Goal: Information Seeking & Learning: Check status

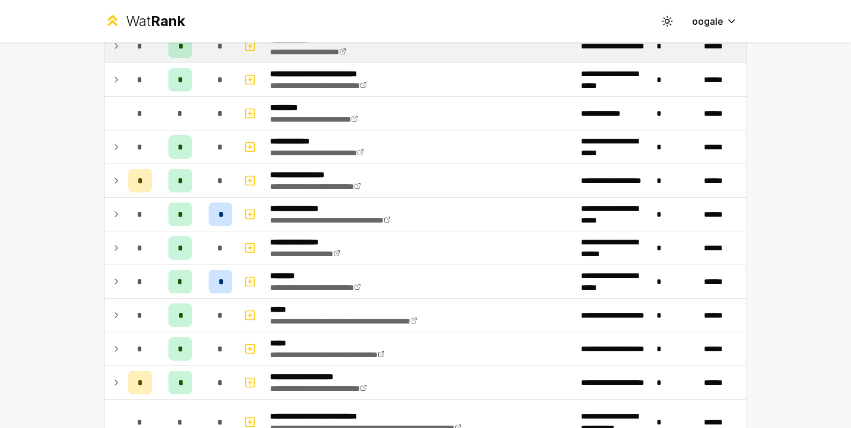
scroll to position [168, 0]
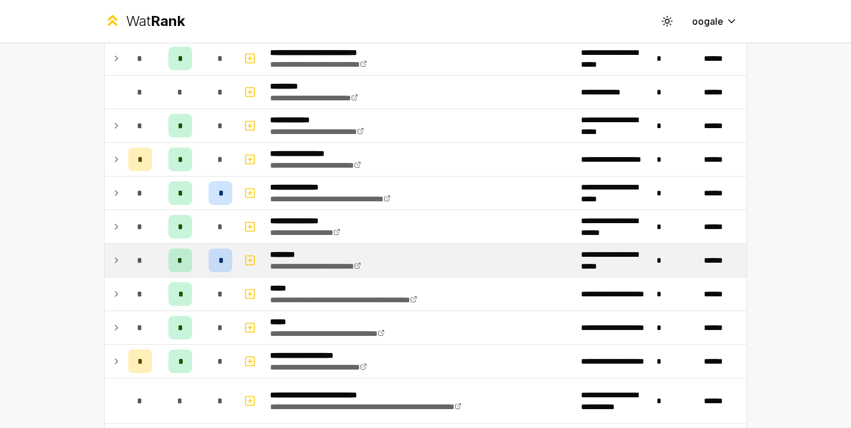
click at [209, 261] on div "*" at bounding box center [221, 261] width 24 height 24
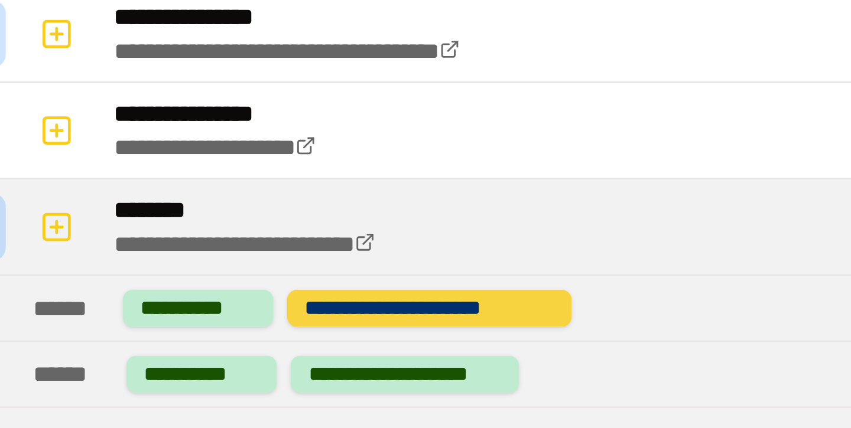
click at [371, 290] on div "**********" at bounding box center [379, 288] width 99 height 13
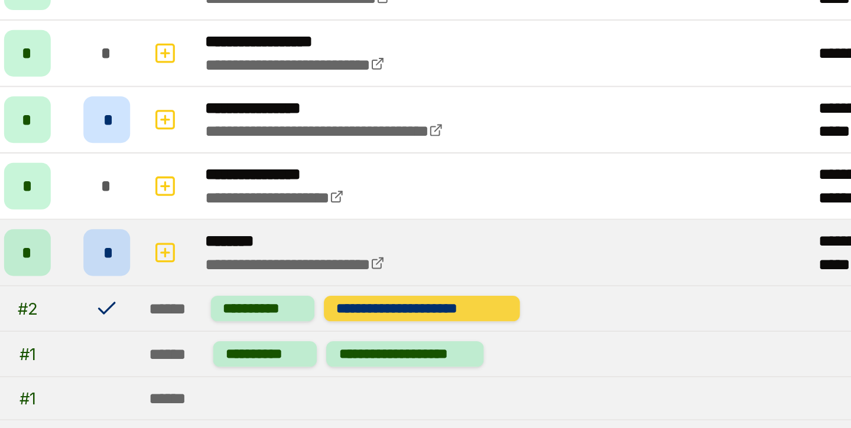
click at [369, 290] on div "**********" at bounding box center [379, 288] width 99 height 13
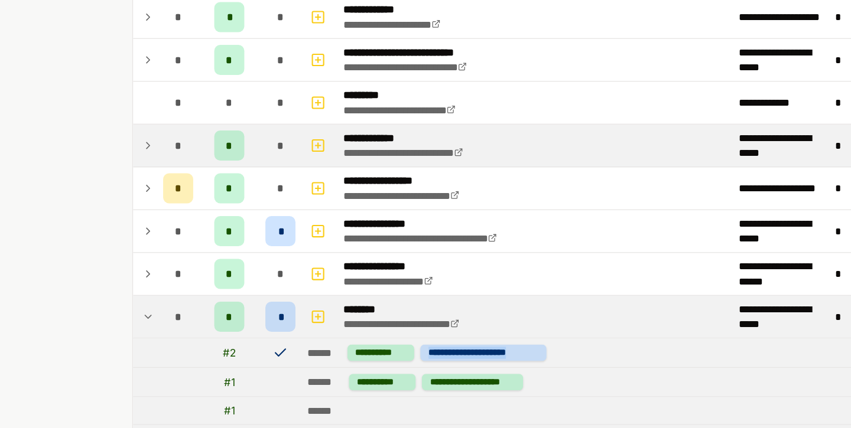
scroll to position [61, 0]
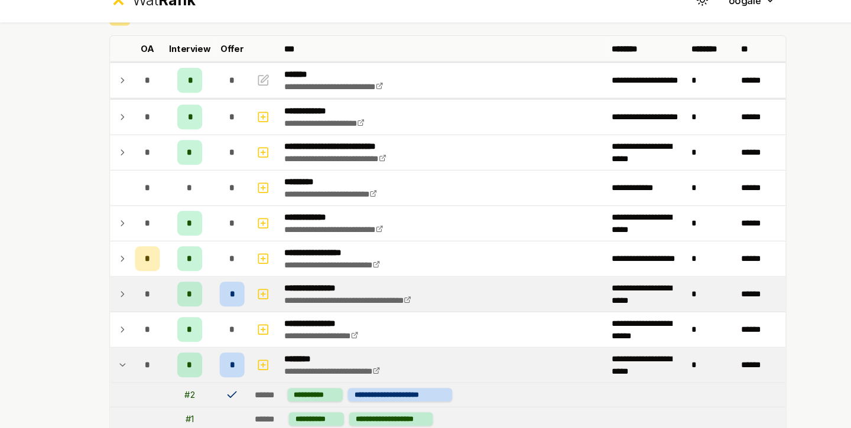
click at [179, 306] on span "*" at bounding box center [180, 301] width 5 height 12
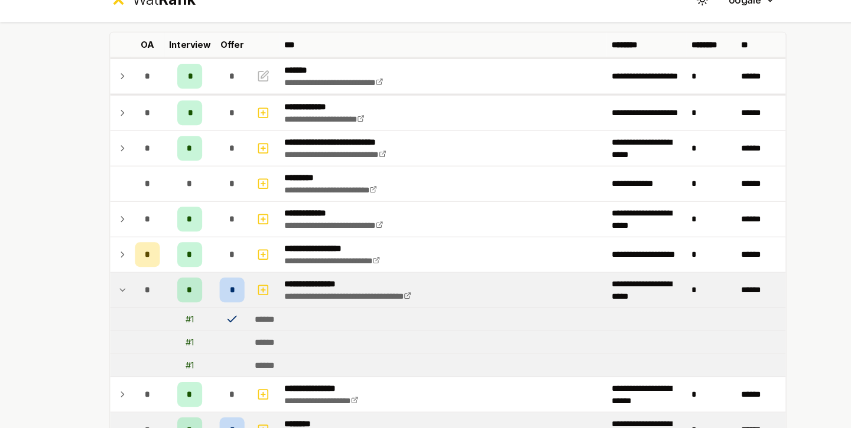
scroll to position [65, 0]
click at [170, 304] on div "*" at bounding box center [180, 297] width 24 height 24
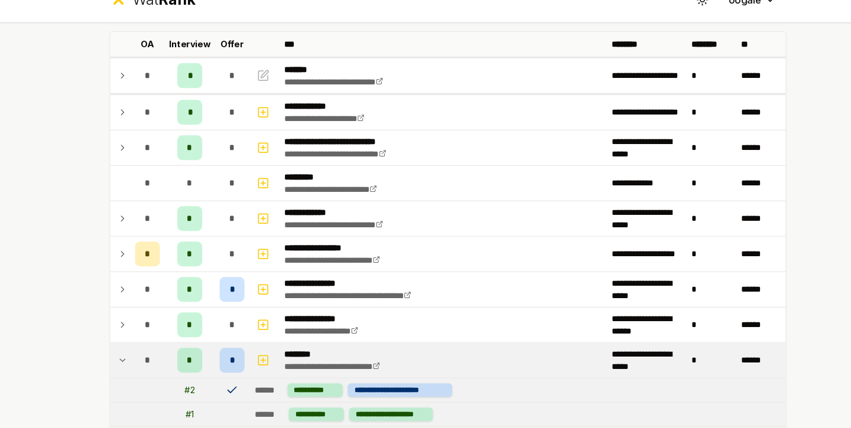
click at [165, 362] on td "*" at bounding box center [180, 364] width 47 height 33
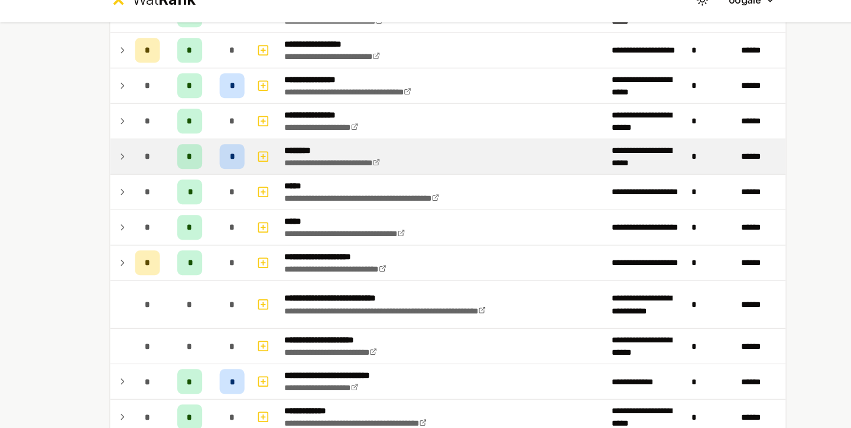
scroll to position [262, 0]
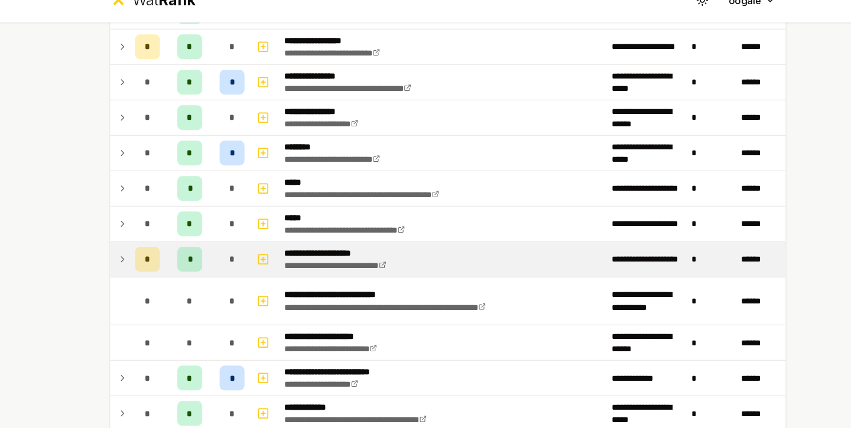
click at [182, 265] on div "*" at bounding box center [180, 268] width 24 height 24
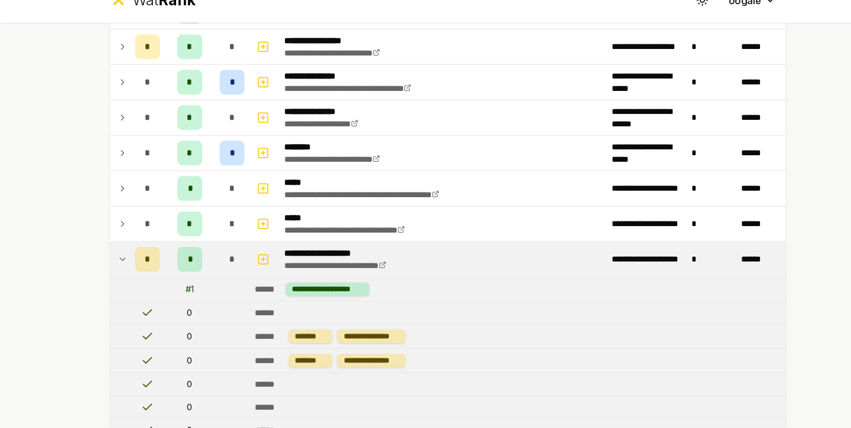
click at [182, 265] on div "*" at bounding box center [180, 268] width 24 height 24
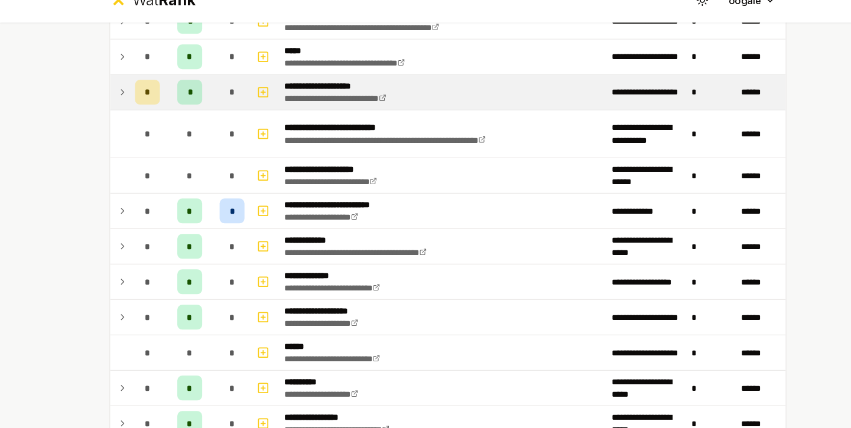
scroll to position [422, 0]
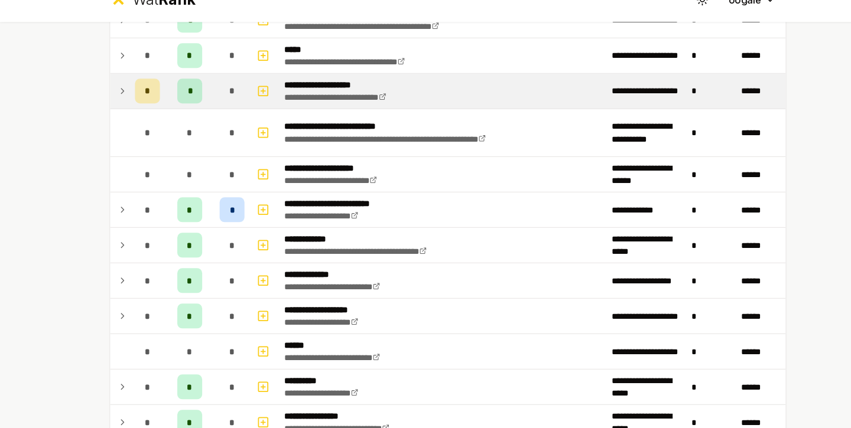
click at [211, 113] on div "*" at bounding box center [221, 108] width 24 height 24
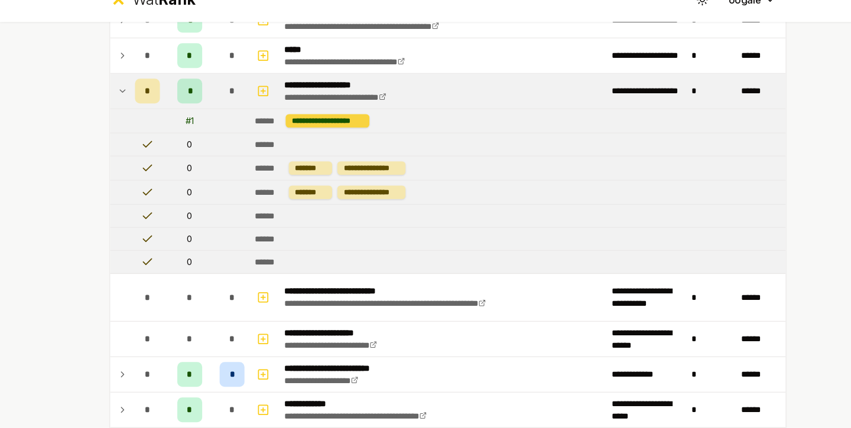
click at [291, 141] on div "**********" at bounding box center [311, 136] width 80 height 13
click at [288, 141] on div "**********" at bounding box center [311, 136] width 80 height 13
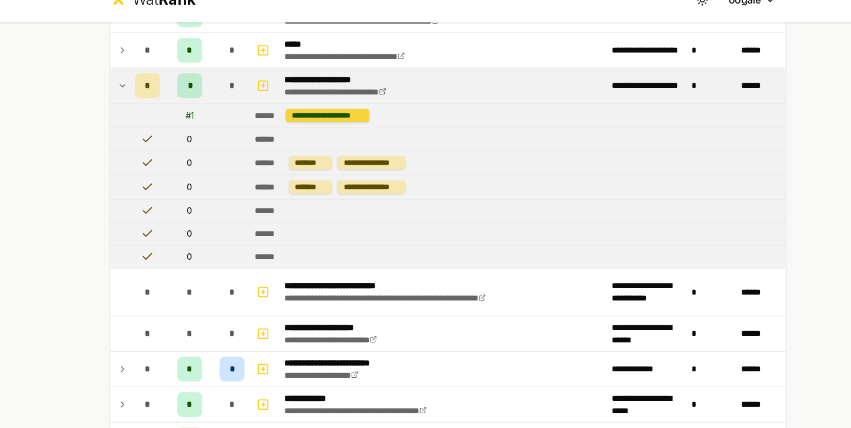
scroll to position [428, 0]
click at [288, 141] on tr "**********" at bounding box center [426, 130] width 642 height 23
click at [167, 112] on td "*" at bounding box center [180, 102] width 47 height 33
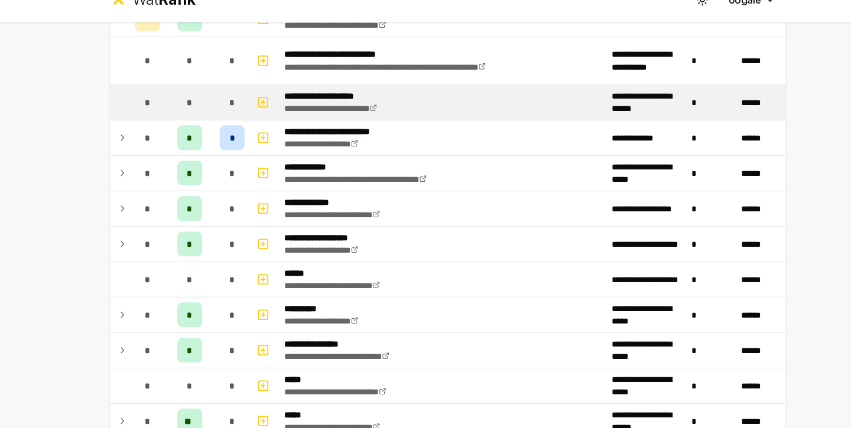
scroll to position [498, 0]
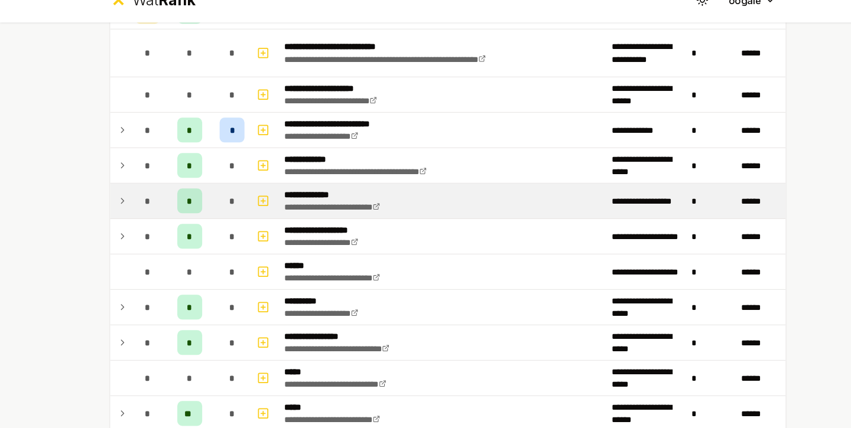
click at [184, 206] on div "*" at bounding box center [180, 212] width 24 height 24
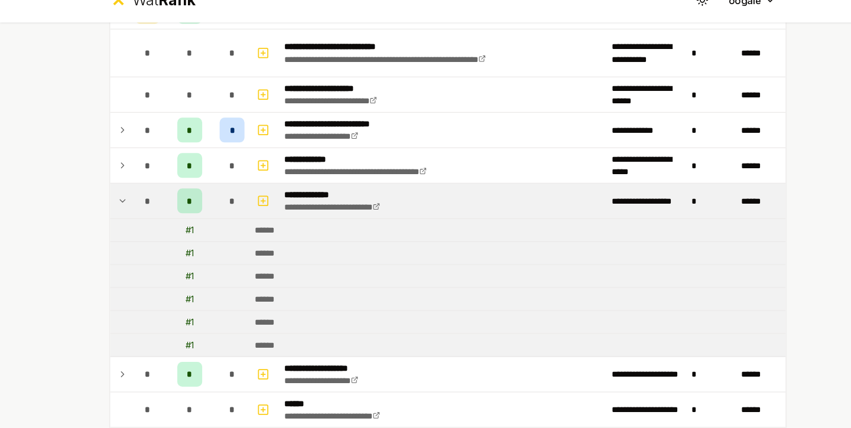
click at [184, 206] on div "*" at bounding box center [180, 212] width 24 height 24
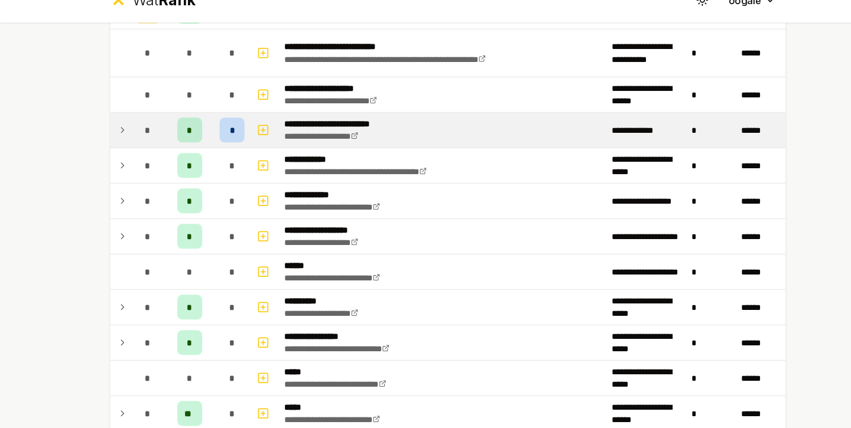
click at [195, 154] on td "*" at bounding box center [180, 144] width 47 height 33
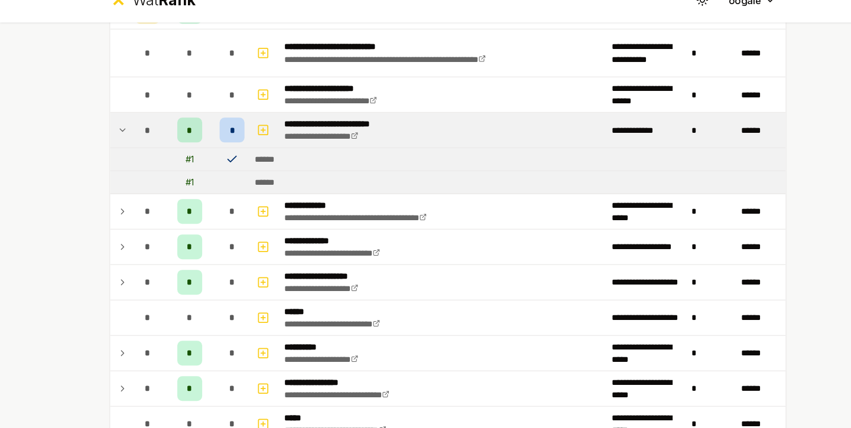
click at [195, 154] on td "*" at bounding box center [180, 144] width 47 height 33
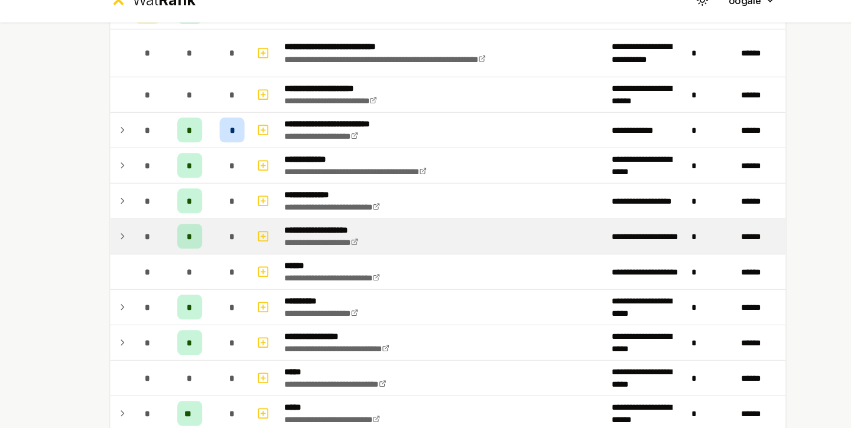
scroll to position [504, 0]
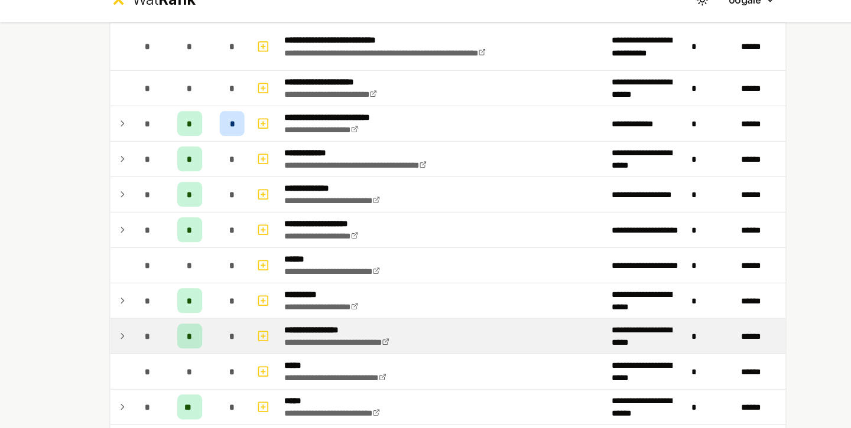
click at [134, 352] on div "*" at bounding box center [140, 341] width 24 height 24
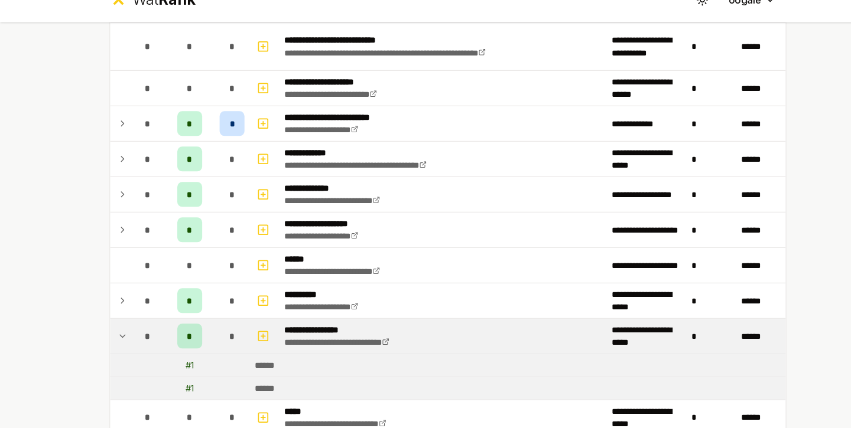
click at [134, 352] on div "*" at bounding box center [140, 341] width 24 height 24
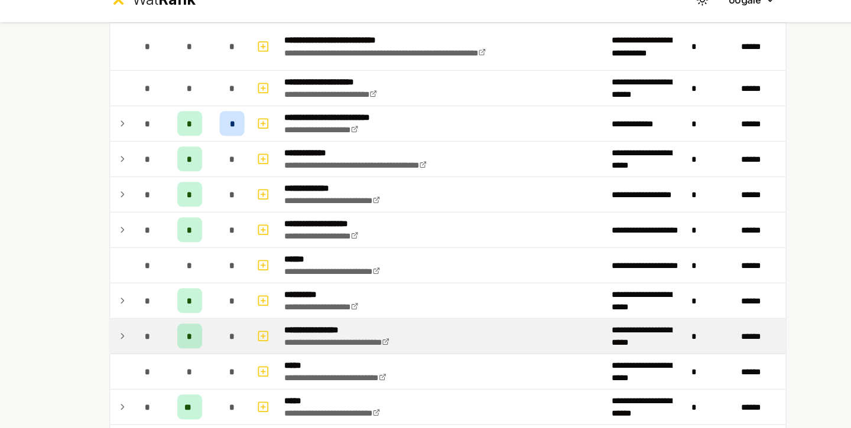
click at [134, 352] on div "*" at bounding box center [140, 341] width 24 height 24
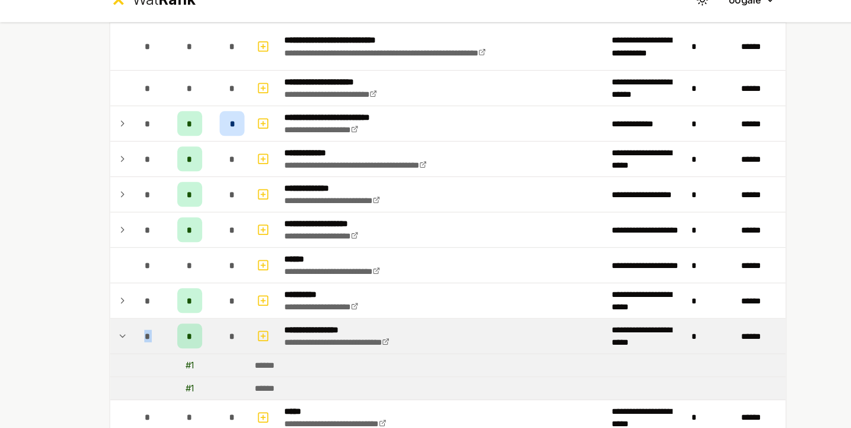
click at [134, 352] on div "*" at bounding box center [140, 341] width 24 height 24
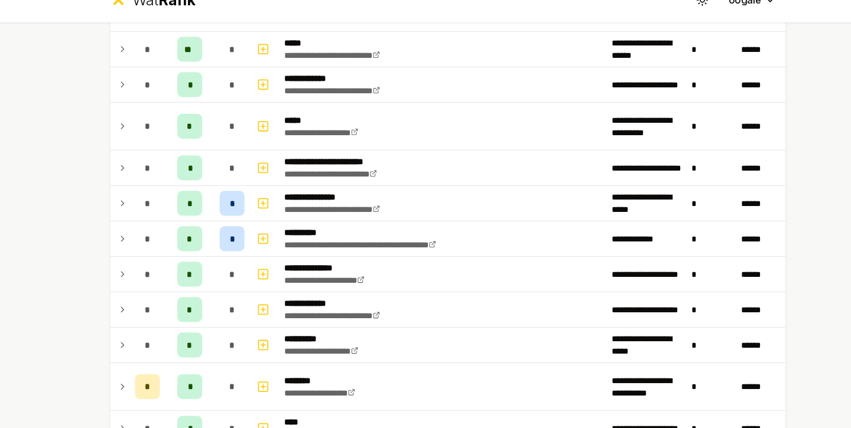
scroll to position [849, 0]
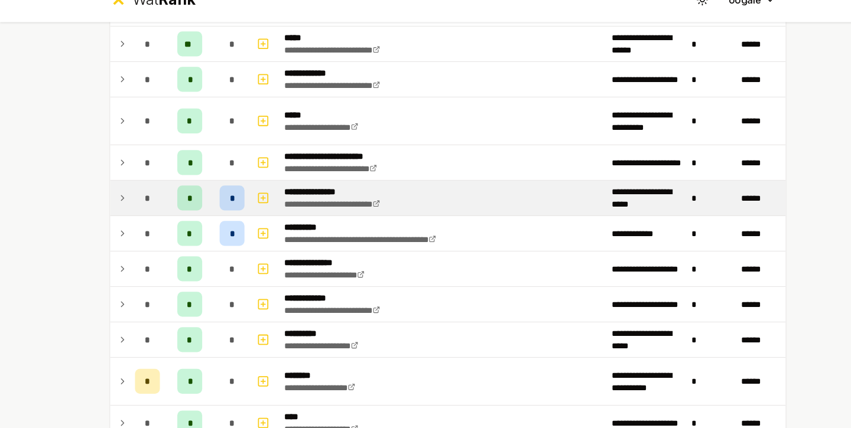
click at [196, 217] on td "*" at bounding box center [180, 209] width 47 height 33
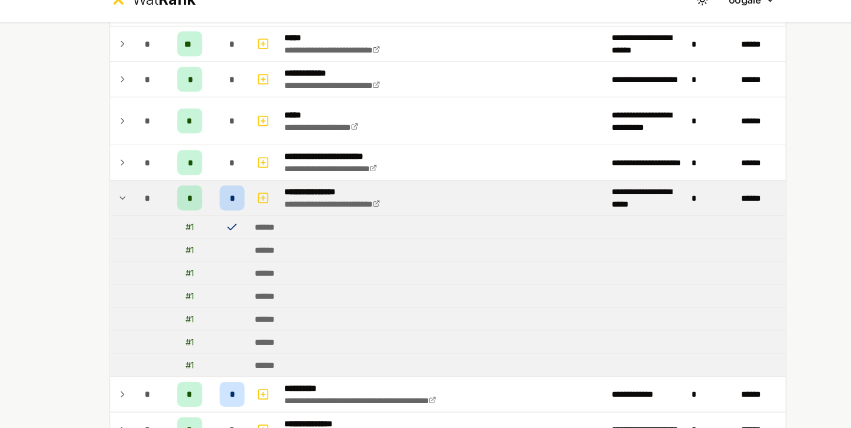
scroll to position [854, 0]
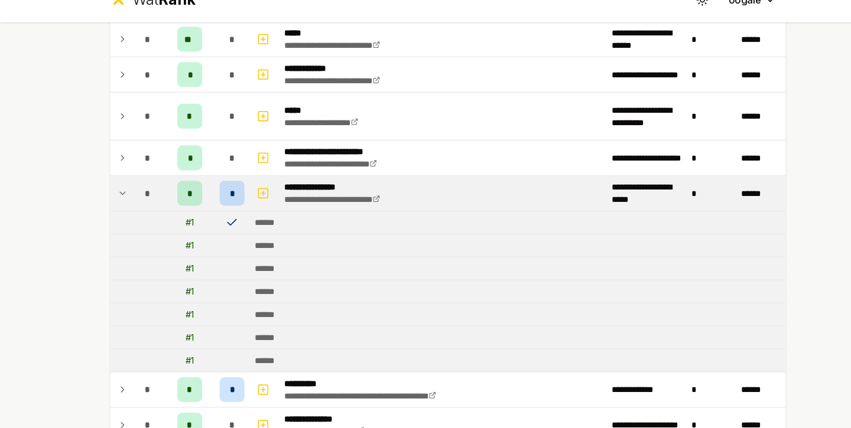
click at [196, 217] on td "*" at bounding box center [180, 205] width 47 height 33
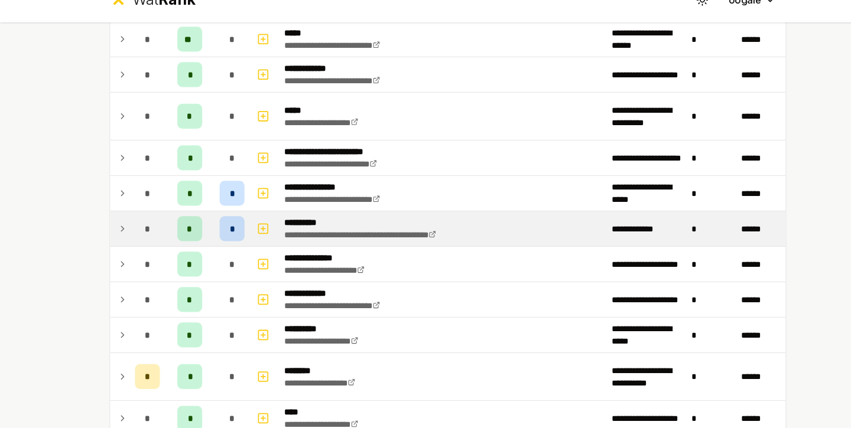
click at [195, 230] on td "*" at bounding box center [180, 238] width 47 height 33
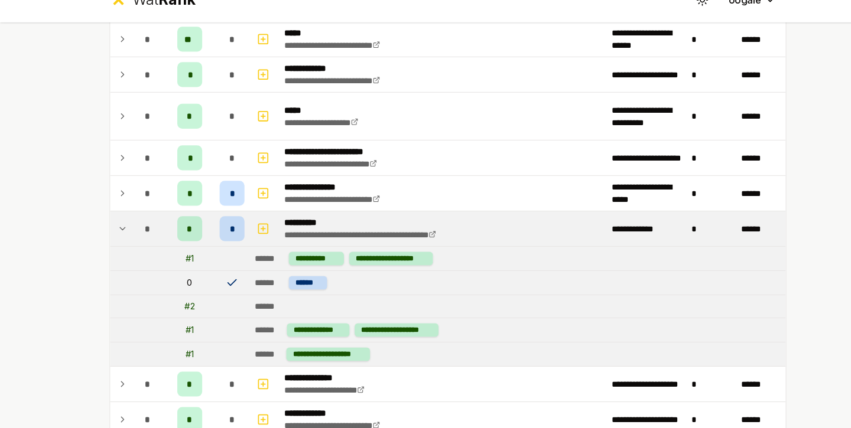
click at [195, 230] on td "*" at bounding box center [180, 238] width 47 height 33
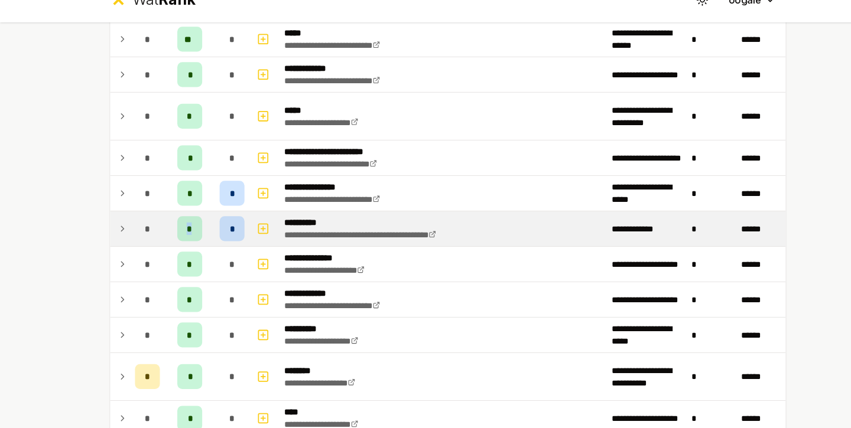
click at [195, 230] on td "*" at bounding box center [180, 238] width 47 height 33
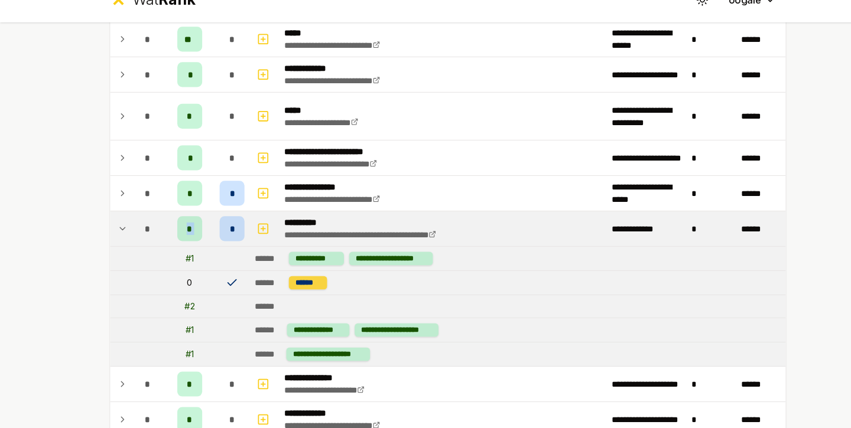
click at [288, 290] on div "******" at bounding box center [292, 290] width 37 height 13
click at [255, 267] on div "******" at bounding box center [256, 267] width 28 height 12
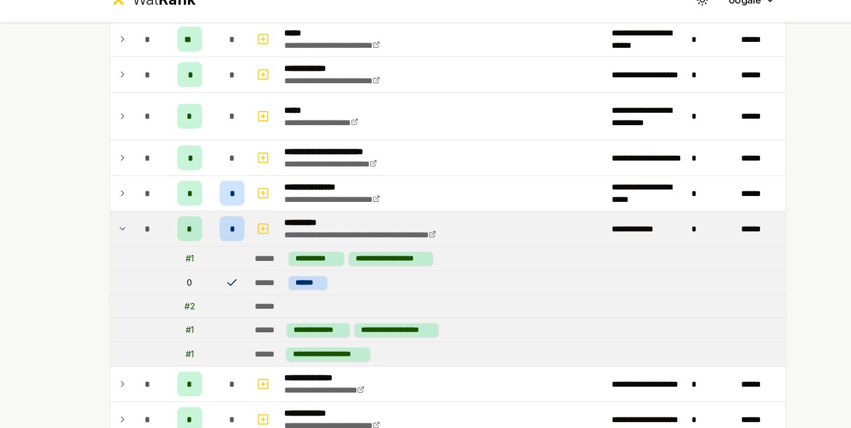
click at [194, 241] on td "*" at bounding box center [180, 238] width 47 height 33
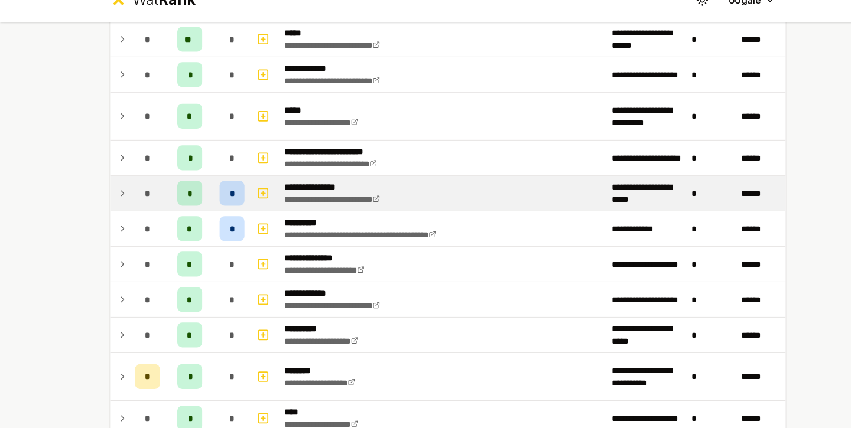
click at [200, 219] on td "*" at bounding box center [180, 205] width 47 height 33
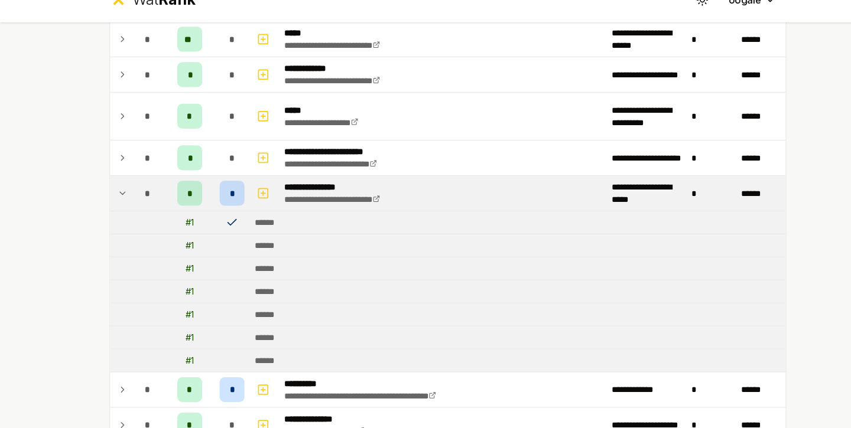
click at [200, 219] on td "*" at bounding box center [180, 205] width 47 height 33
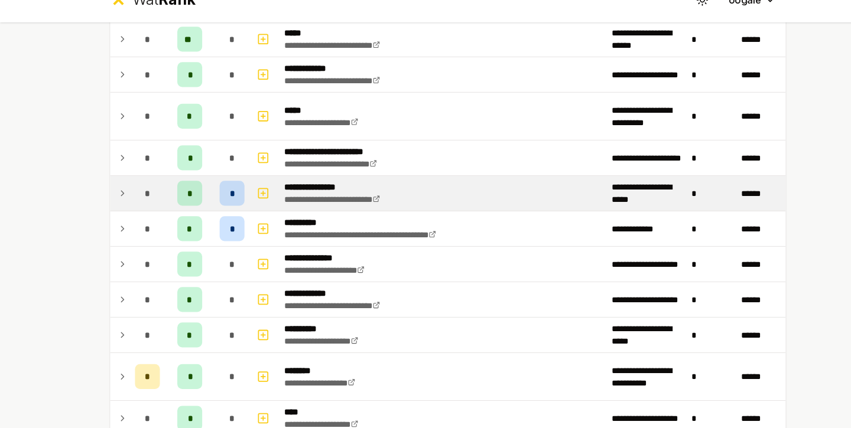
click at [216, 195] on div "*" at bounding box center [221, 205] width 24 height 24
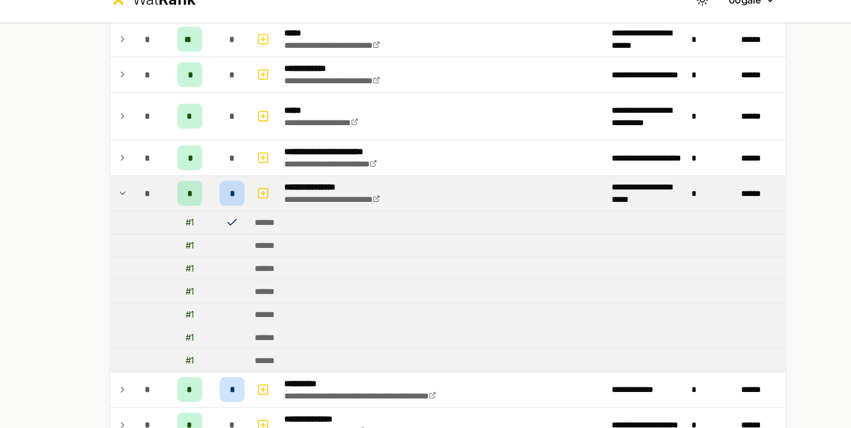
click at [216, 195] on div "*" at bounding box center [221, 205] width 24 height 24
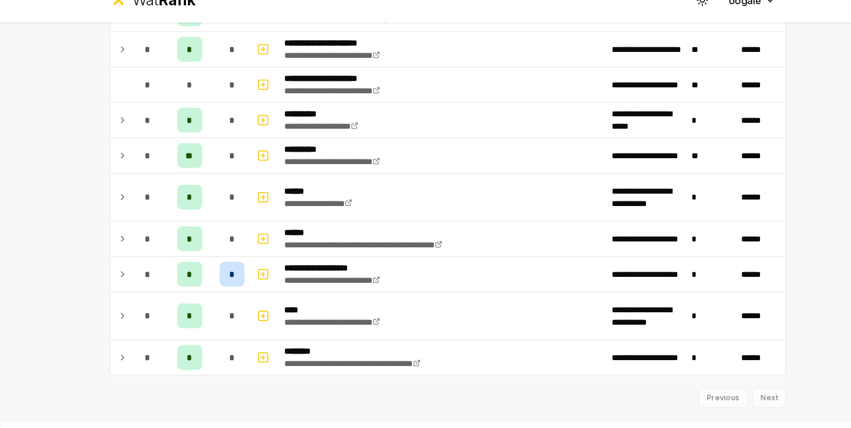
scroll to position [1511, 0]
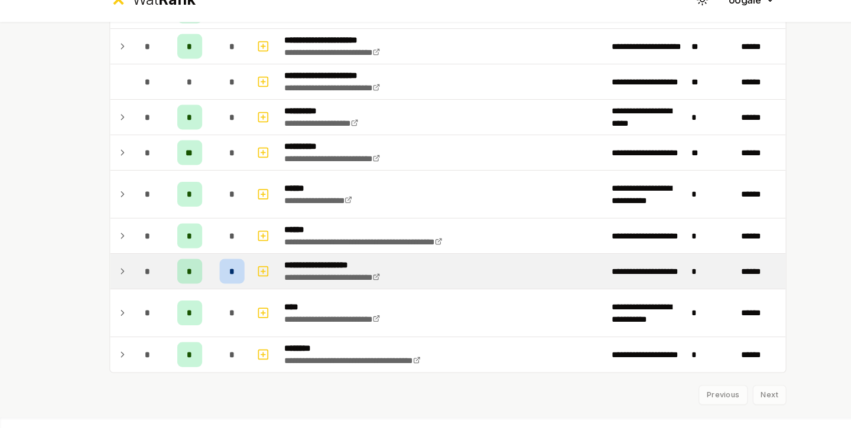
click at [206, 264] on td "*" at bounding box center [220, 279] width 33 height 33
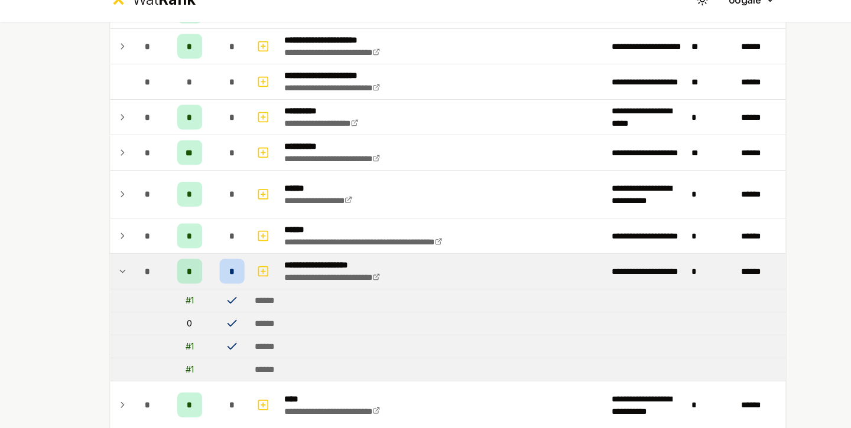
click at [206, 264] on td "*" at bounding box center [220, 279] width 33 height 33
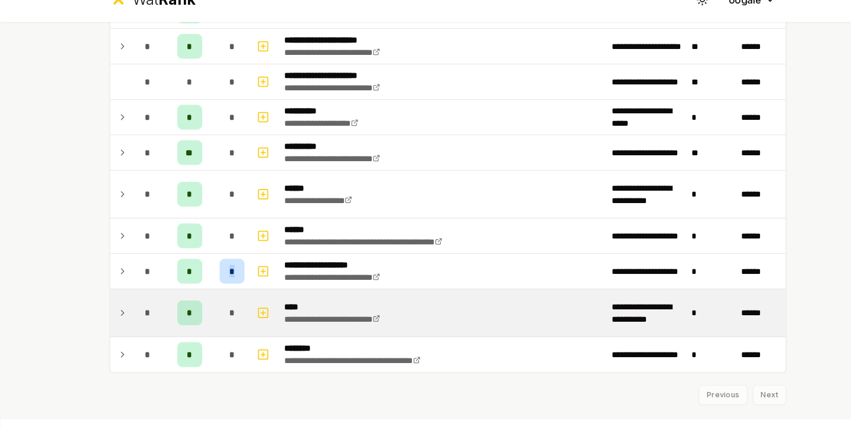
scroll to position [1531, 0]
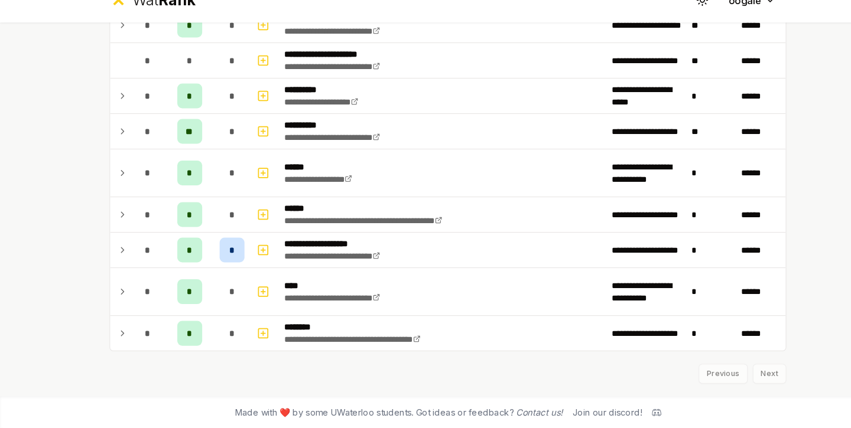
click at [728, 368] on div "Previous Next" at bounding box center [425, 370] width 643 height 31
click at [729, 369] on div "Previous Next" at bounding box center [425, 370] width 643 height 31
